Goal: Transaction & Acquisition: Book appointment/travel/reservation

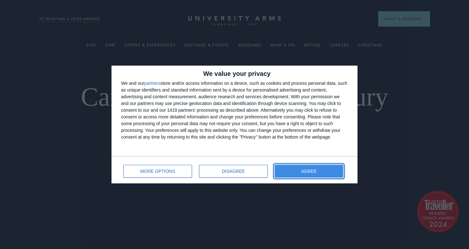
click at [323, 172] on button "AGREE" at bounding box center [309, 171] width 68 height 13
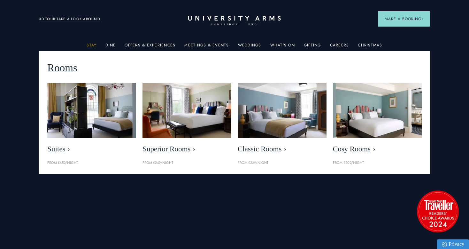
click at [95, 45] on link "Stay" at bounding box center [92, 47] width 10 height 8
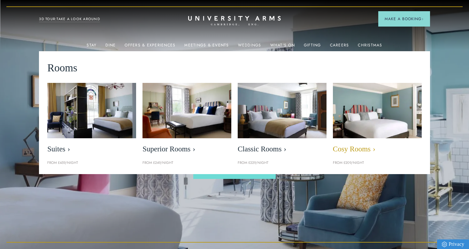
click at [373, 121] on img at bounding box center [377, 111] width 102 height 64
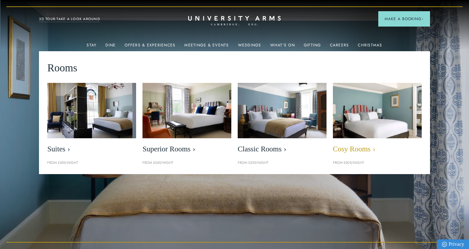
click at [357, 151] on span "Cosy Rooms" at bounding box center [377, 148] width 89 height 9
click at [352, 119] on img at bounding box center [377, 111] width 102 height 64
click at [357, 150] on span "Cosy Rooms" at bounding box center [377, 148] width 89 height 9
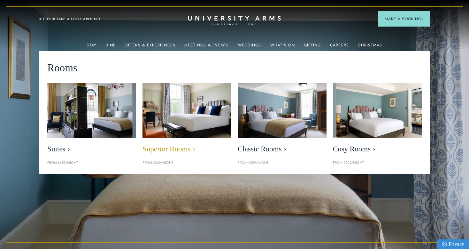
click at [170, 122] on img at bounding box center [187, 111] width 102 height 64
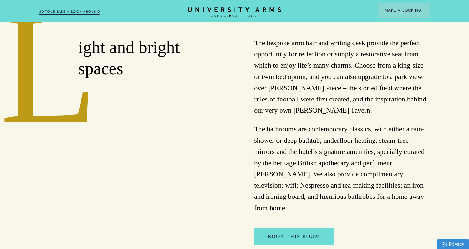
scroll to position [269, 0]
